Goal: Find specific page/section

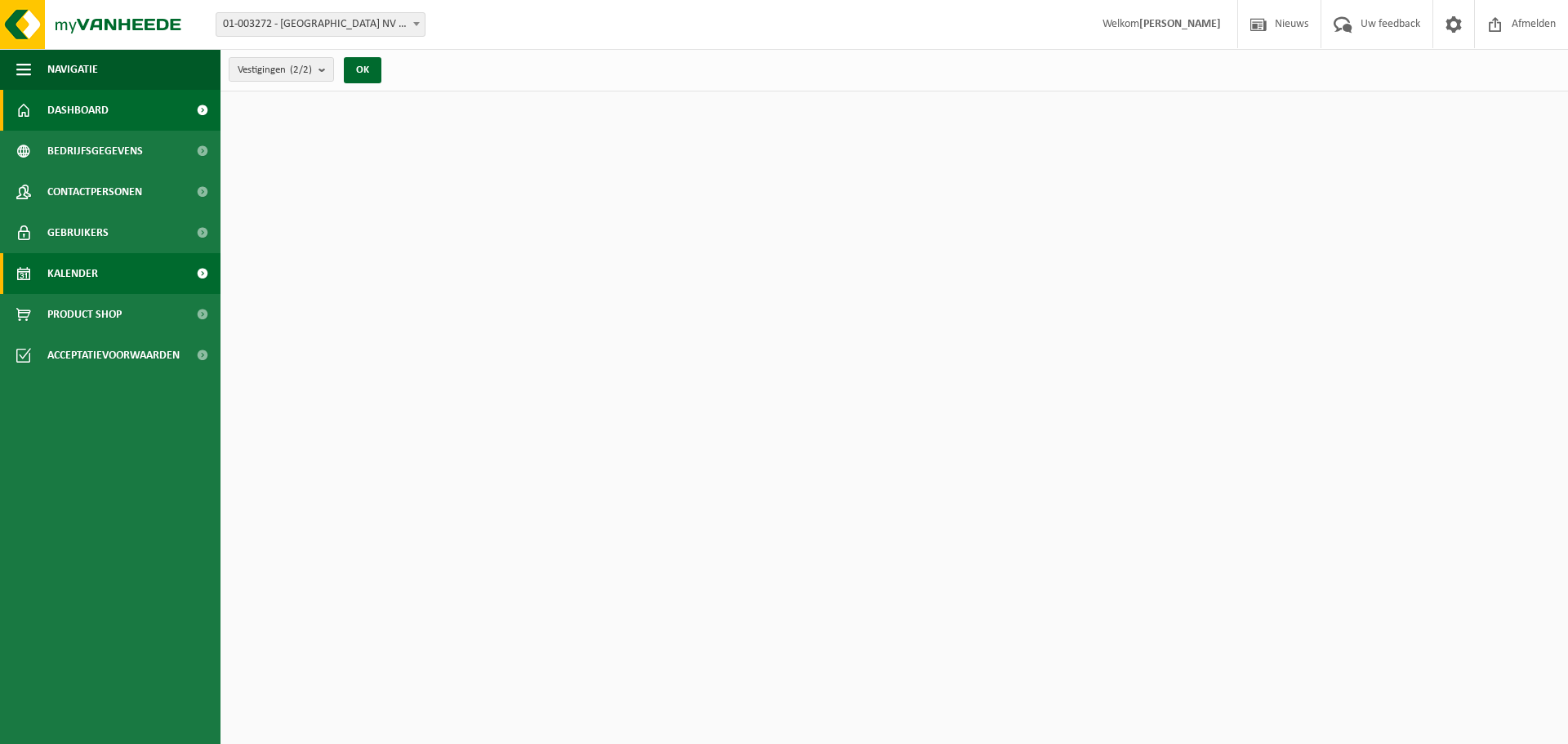
click at [98, 272] on link "Kalender" at bounding box center [110, 274] width 221 height 41
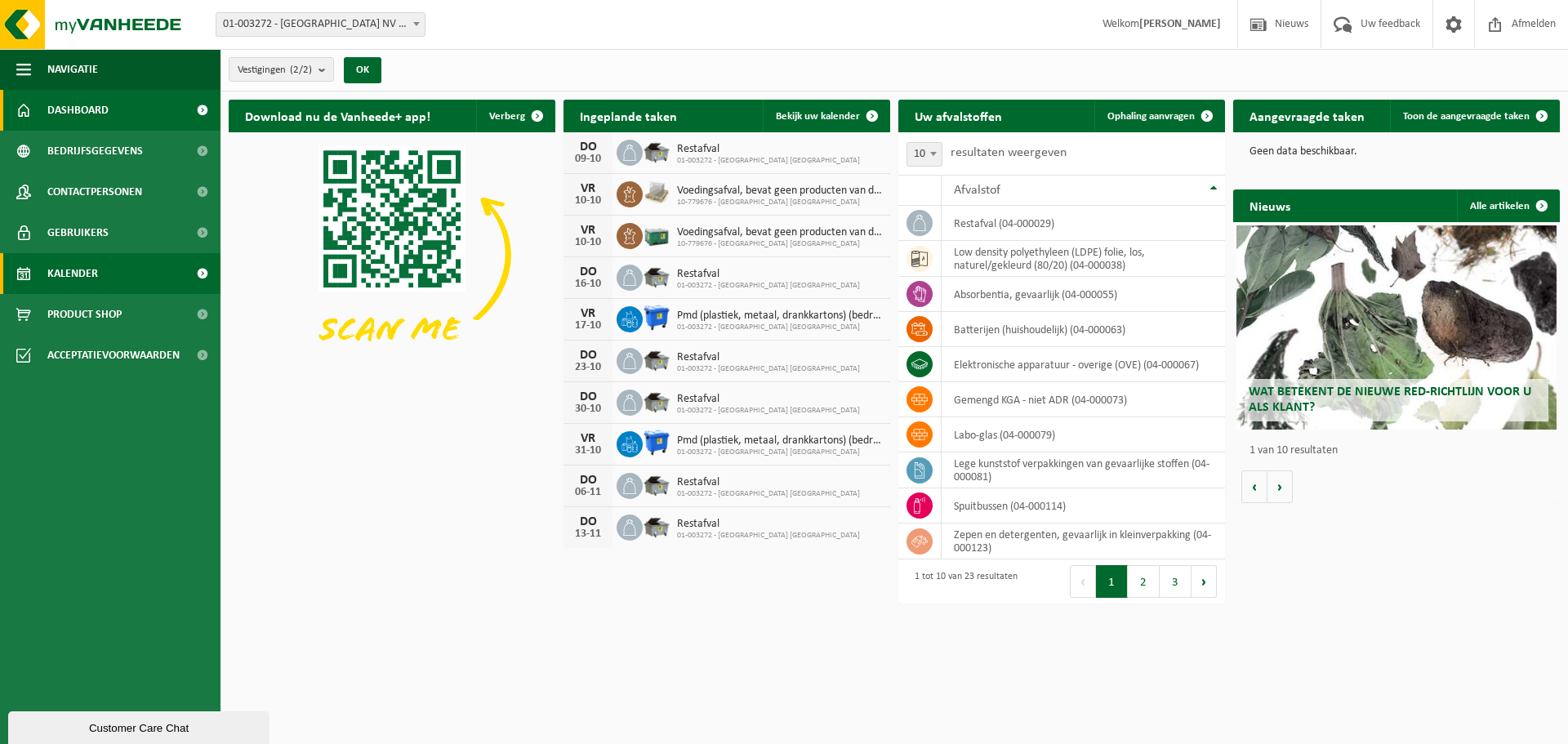
click at [57, 269] on span "Kalender" at bounding box center [73, 274] width 51 height 41
